Goal: Transaction & Acquisition: Obtain resource

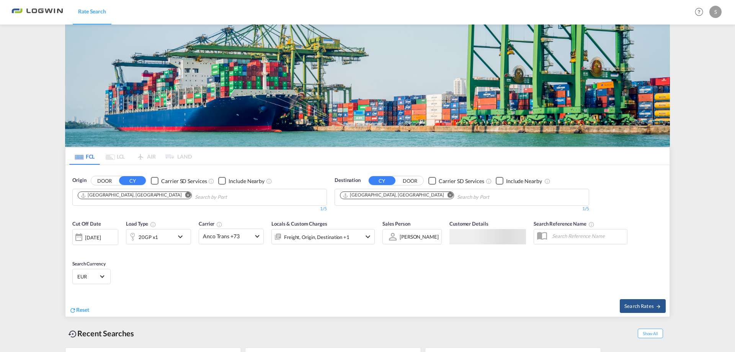
click at [392, 81] on img at bounding box center [367, 86] width 605 height 122
click at [448, 196] on md-icon "Remove" at bounding box center [451, 195] width 6 height 6
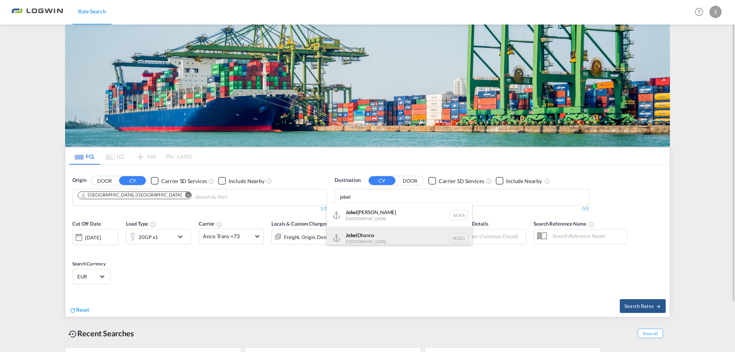
type input "jebel"
click at [370, 234] on div "[GEOGRAPHIC_DATA] AEJED" at bounding box center [400, 237] width 146 height 23
click at [415, 194] on md-icon "Remove" at bounding box center [418, 195] width 6 height 6
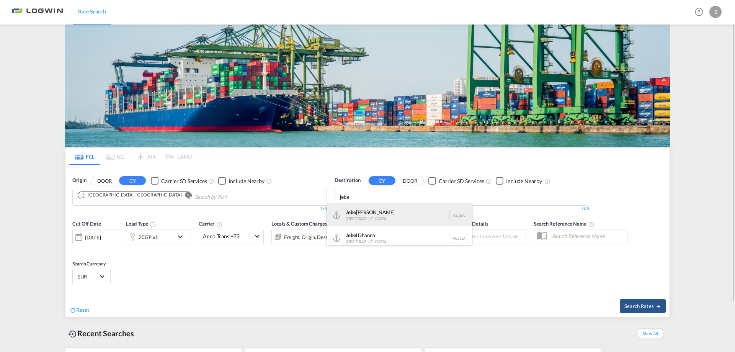
type input "jebe"
click at [365, 216] on div "Jebe l Ali [GEOGRAPHIC_DATA] [GEOGRAPHIC_DATA]" at bounding box center [400, 214] width 146 height 23
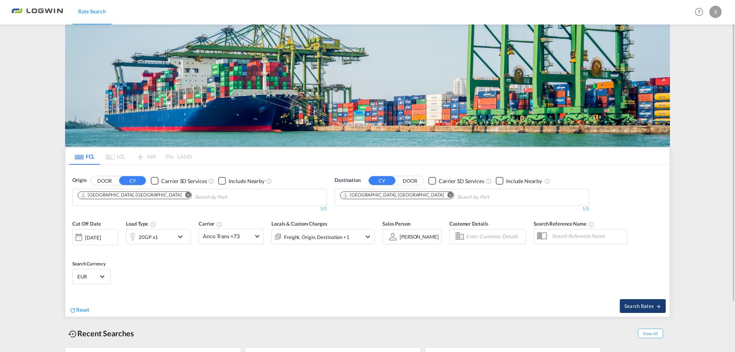
click at [638, 309] on button "Search Rates" at bounding box center [643, 306] width 46 height 14
type input "DEHAM to AEJEA / [DATE]"
